Goal: Find specific page/section: Find specific page/section

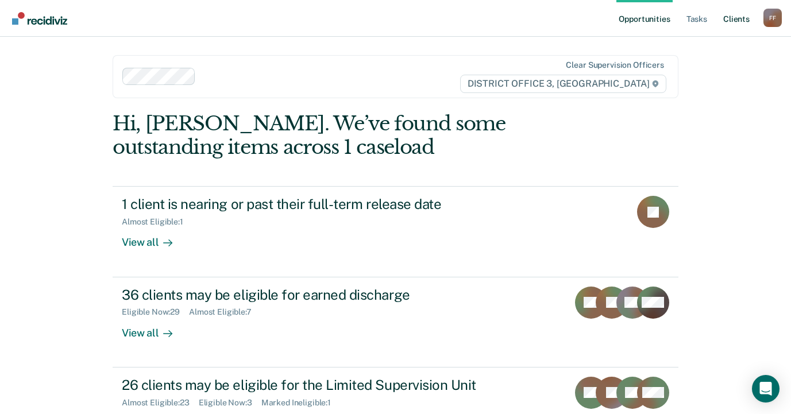
click at [736, 21] on link "Client s" at bounding box center [736, 18] width 31 height 37
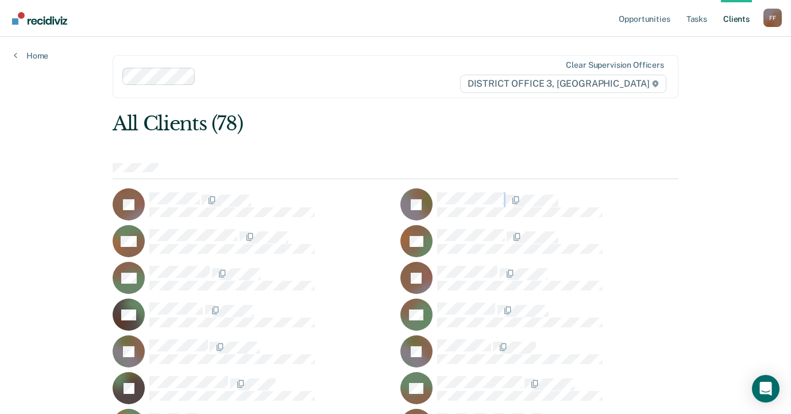
drag, startPoint x: 583, startPoint y: 220, endPoint x: 430, endPoint y: 194, distance: 155.0
click at [278, 219] on div "[PERSON_NAME]" at bounding box center [252, 205] width 278 height 32
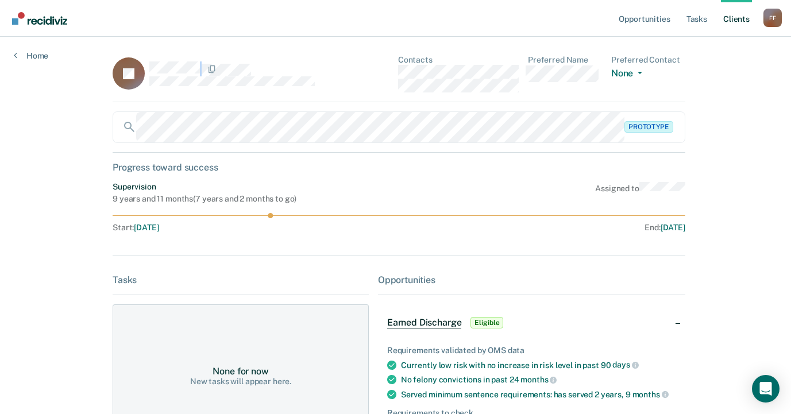
click at [148, 73] on div "[PERSON_NAME]" at bounding box center [241, 73] width 256 height 37
click at [149, 72] on div at bounding box center [259, 68] width 220 height 15
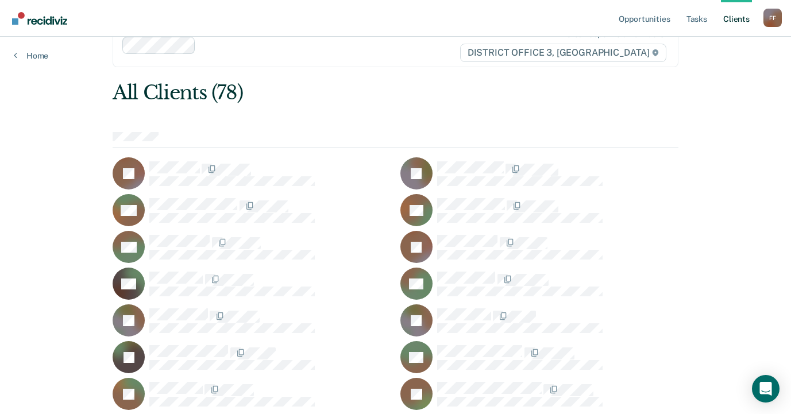
scroll to position [57, 0]
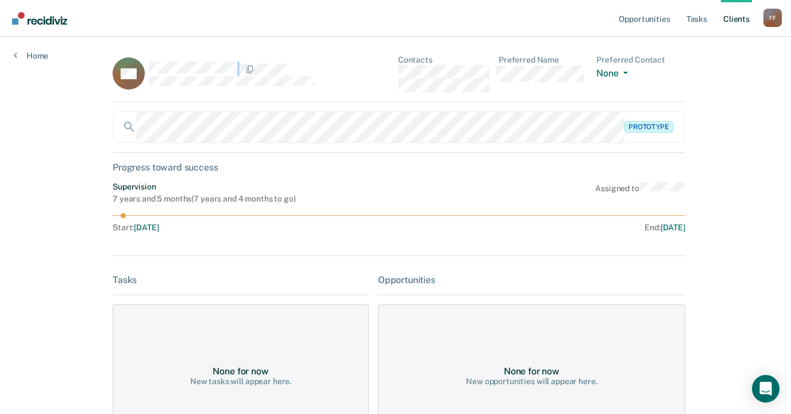
click at [149, 71] on div at bounding box center [259, 68] width 220 height 15
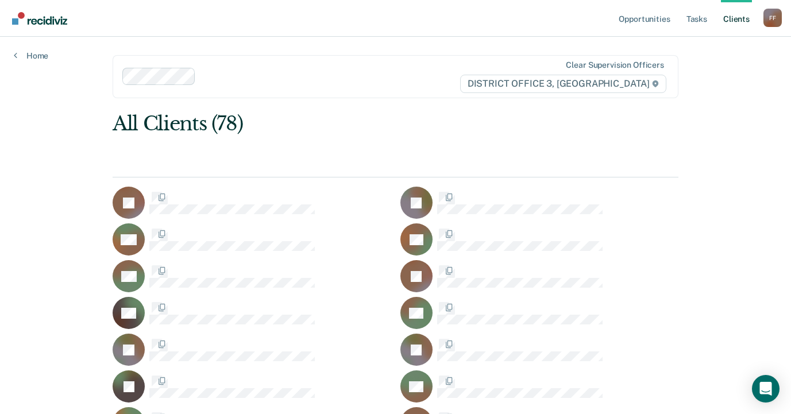
scroll to position [57, 0]
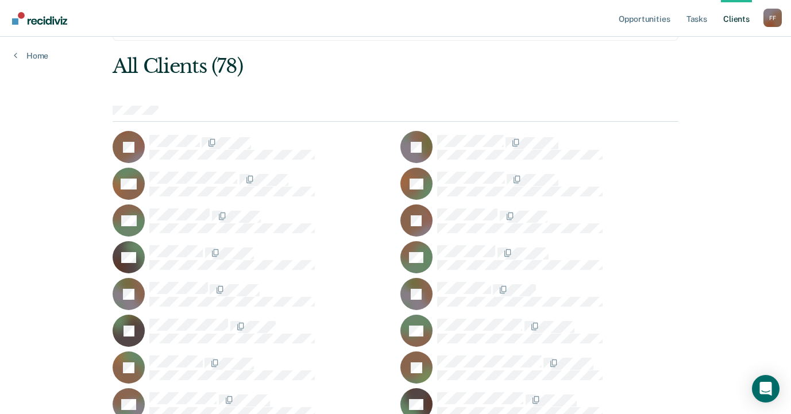
drag, startPoint x: 249, startPoint y: 143, endPoint x: 346, endPoint y: 314, distance: 196.9
click at [346, 315] on div "EJ" at bounding box center [252, 331] width 278 height 32
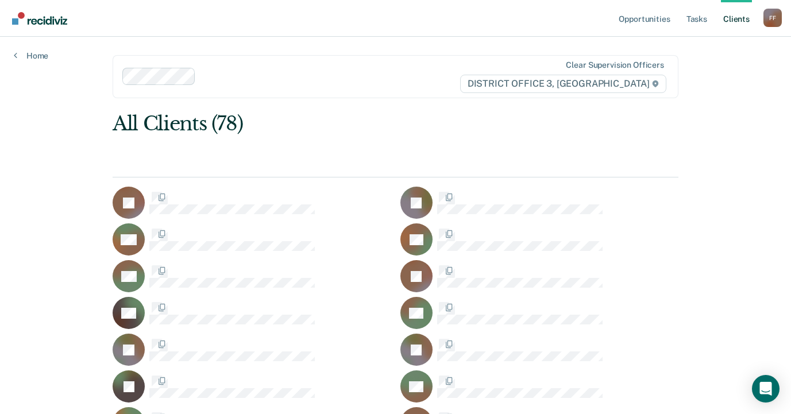
scroll to position [57, 0]
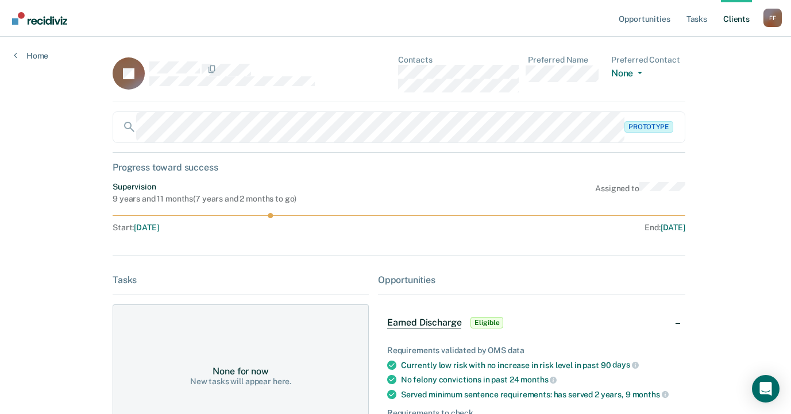
drag, startPoint x: 517, startPoint y: 92, endPoint x: 394, endPoint y: 84, distance: 123.3
click at [394, 84] on div "JA Contacts Preferred Name Preferred Contact None Call Text Email None" at bounding box center [399, 78] width 573 height 47
